Goal: Information Seeking & Learning: Learn about a topic

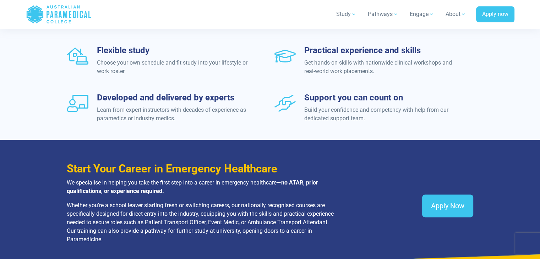
scroll to position [874, 0]
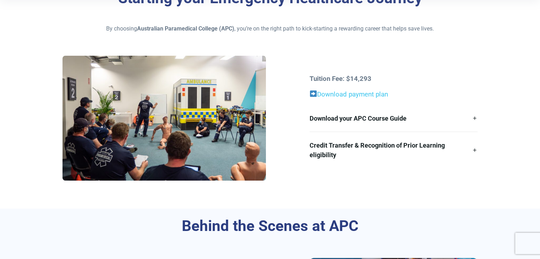
scroll to position [185, 0]
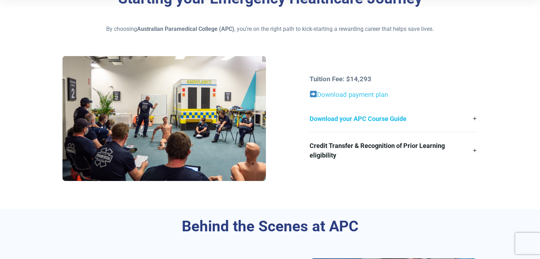
click at [351, 122] on link "Download your APC Course Guide" at bounding box center [393, 118] width 168 height 27
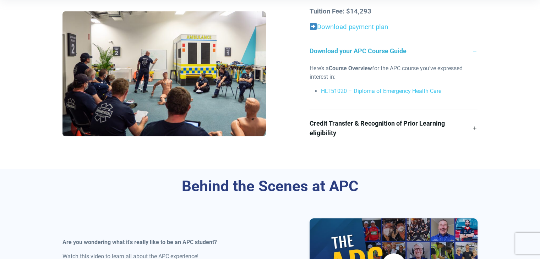
scroll to position [236, 0]
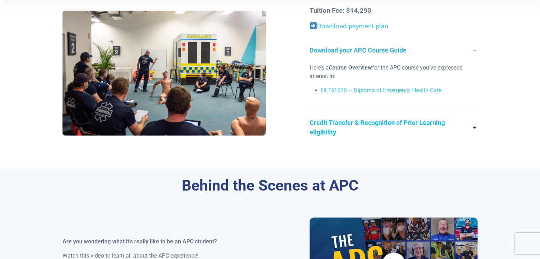
drag, startPoint x: 355, startPoint y: 122, endPoint x: 327, endPoint y: 135, distance: 30.3
click at [327, 135] on link "Credit Transfer & Recognition of Prior Learning eligibility" at bounding box center [393, 127] width 168 height 36
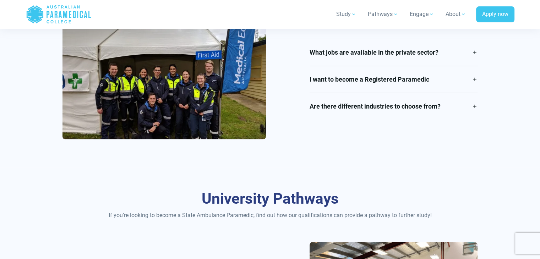
scroll to position [1141, 0]
click at [350, 71] on link "I want to become a Registered Paramedic" at bounding box center [393, 79] width 168 height 27
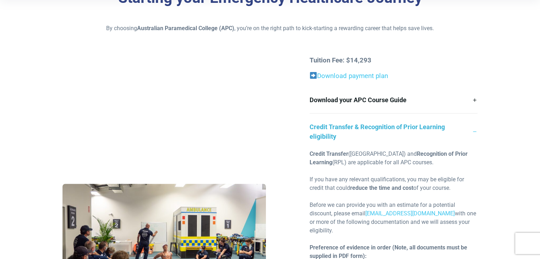
scroll to position [186, 0]
click at [378, 76] on link "Download payment plan" at bounding box center [348, 76] width 78 height 8
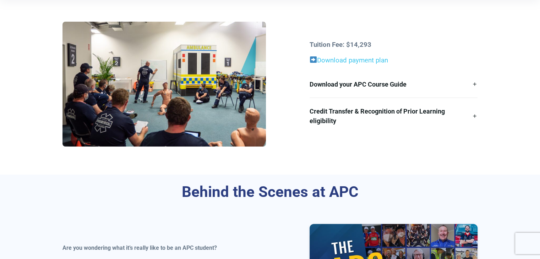
scroll to position [219, 0]
click at [368, 172] on div "Starting your Emergency Healthcare Journey By choosing Australian Paramedical C…" at bounding box center [270, 61] width 497 height 228
